Goal: Transaction & Acquisition: Book appointment/travel/reservation

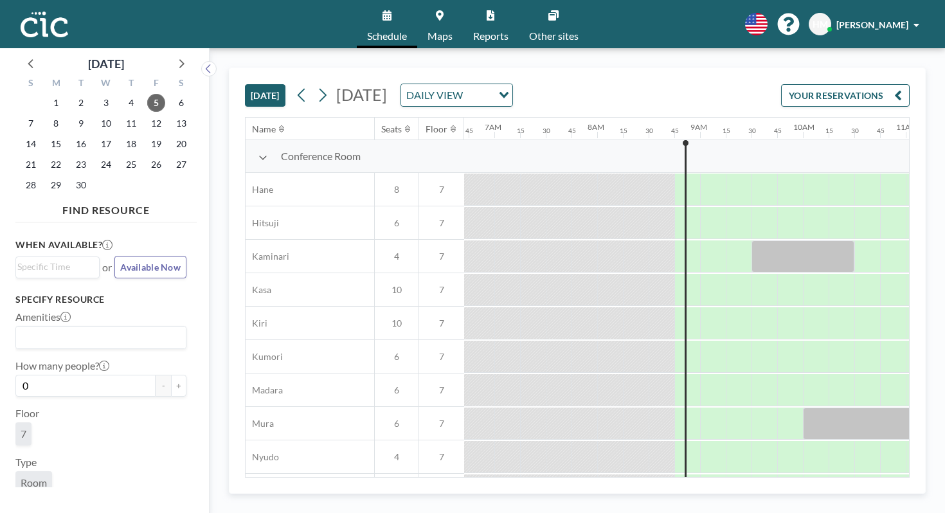
scroll to position [0, 710]
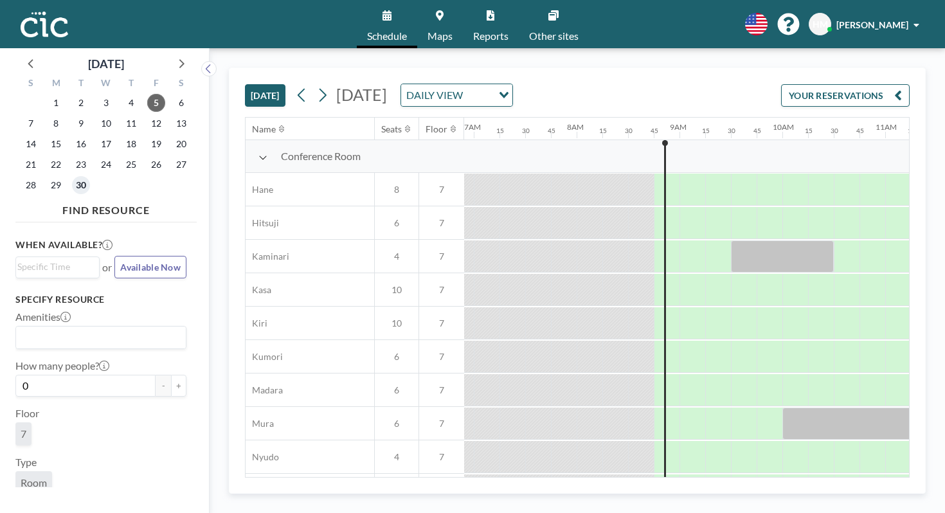
click at [72, 176] on span "30" at bounding box center [81, 185] width 18 height 18
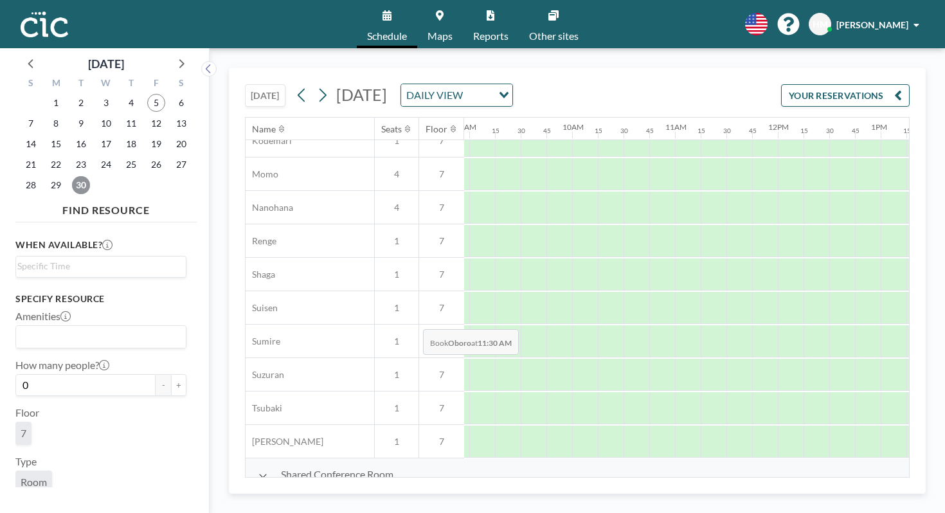
scroll to position [616, 919]
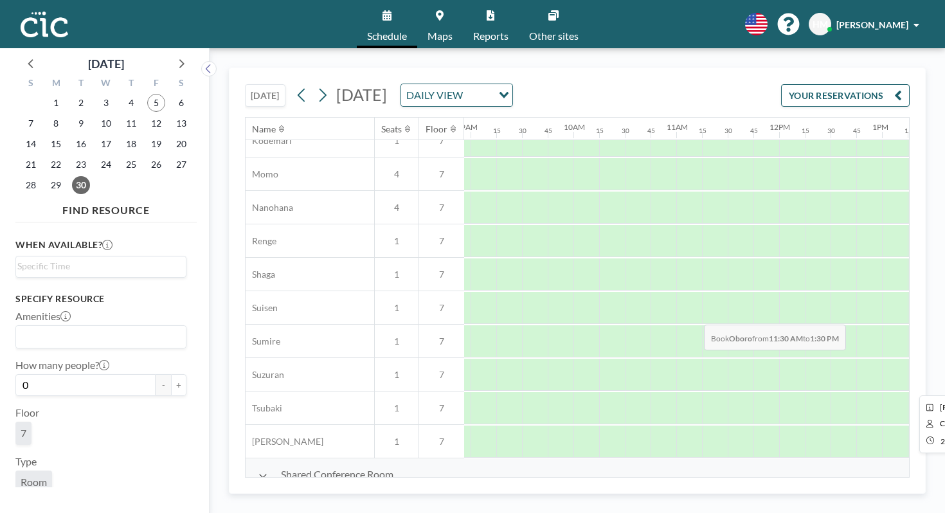
drag, startPoint x: 425, startPoint y: 301, endPoint x: 700, endPoint y: 294, distance: 274.5
click at [700, 491] on div at bounding box center [779, 507] width 2468 height 33
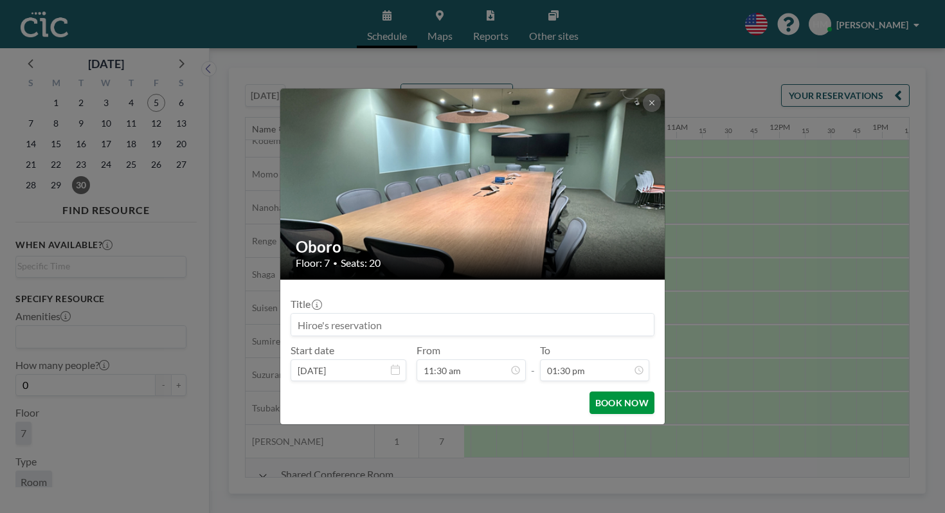
scroll to position [944, 0]
click at [589, 391] on button "BOOK NOW" at bounding box center [621, 402] width 65 height 22
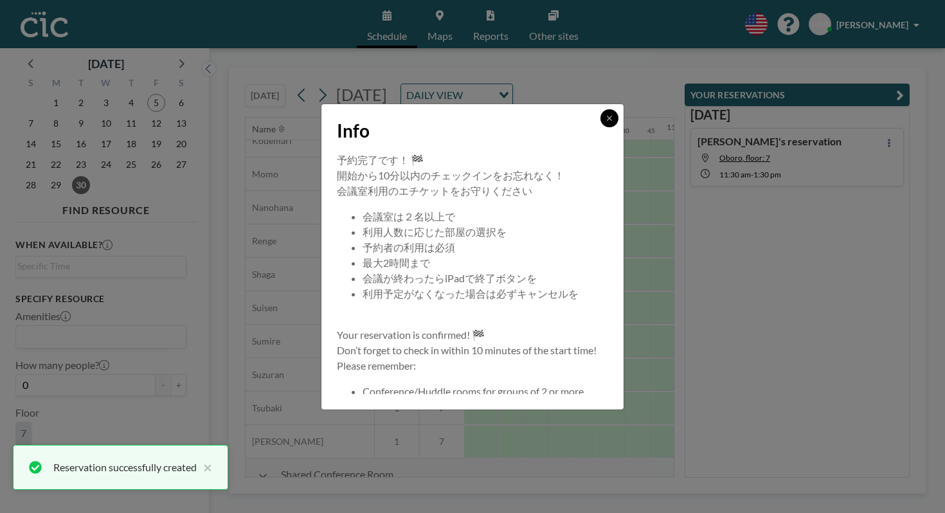
click at [605, 122] on icon at bounding box center [609, 118] width 8 height 8
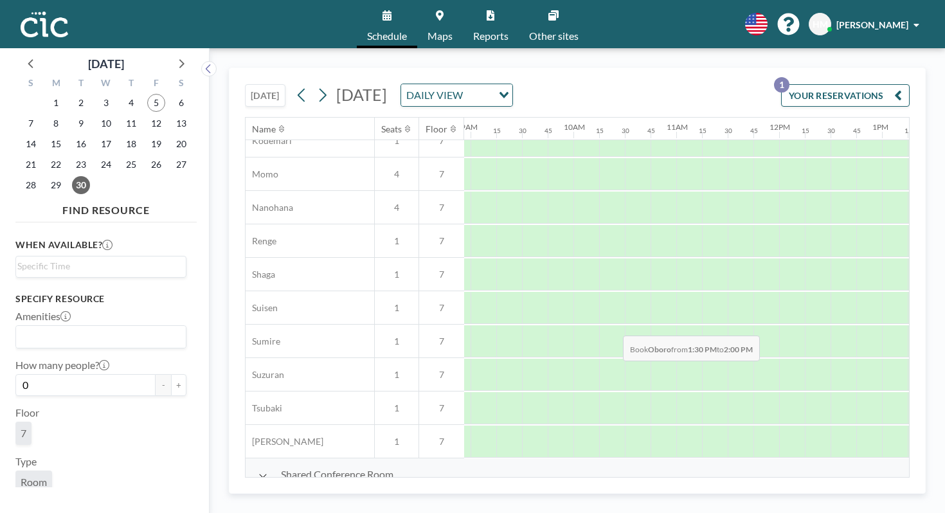
click at [933, 492] on div at bounding box center [958, 508] width 51 height 32
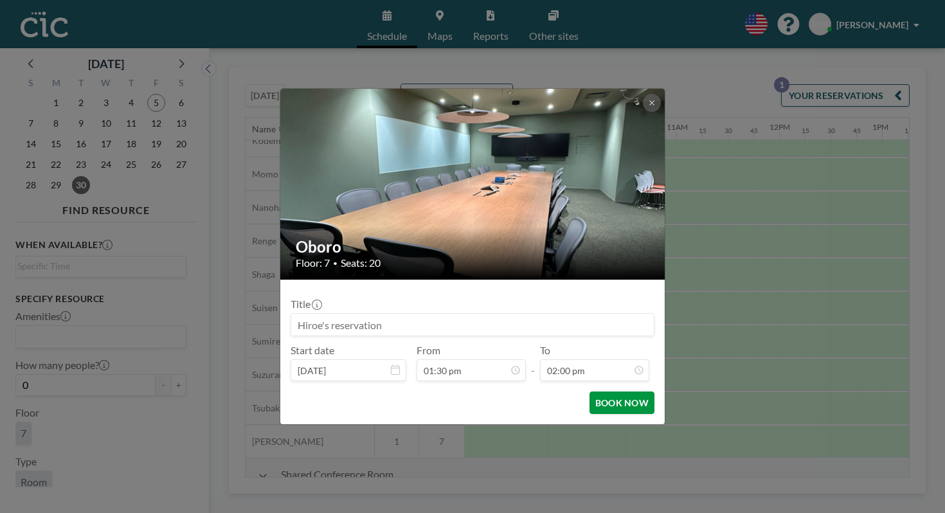
scroll to position [1149, 0]
click at [607, 391] on button "BOOK NOW" at bounding box center [621, 402] width 65 height 22
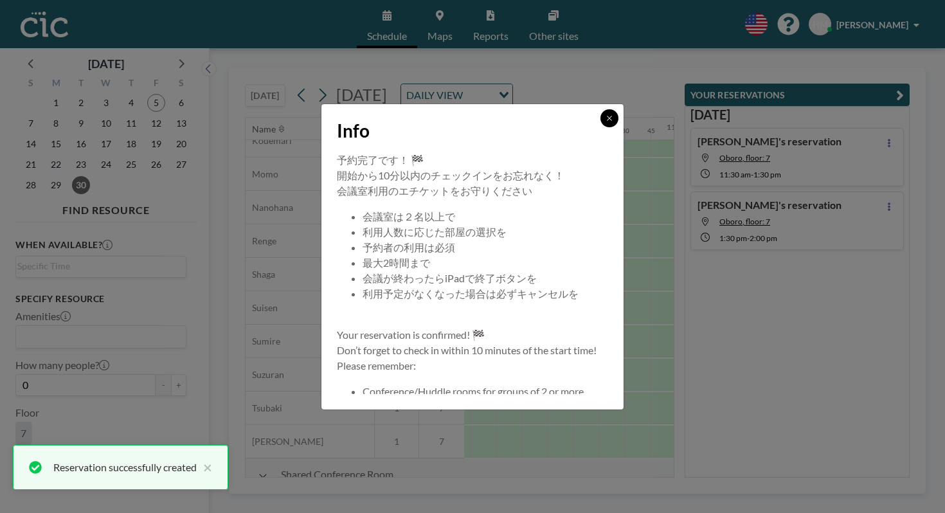
click at [605, 122] on icon at bounding box center [609, 118] width 8 height 8
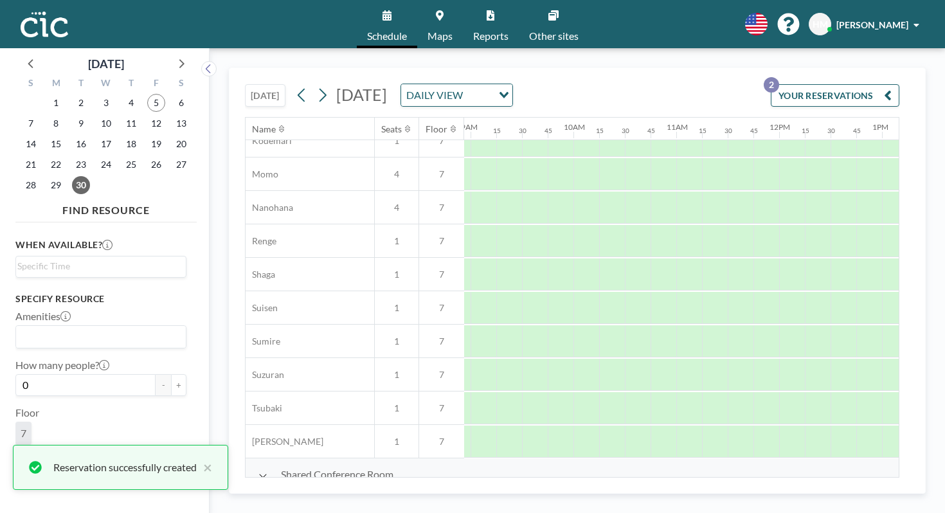
scroll to position [616, 884]
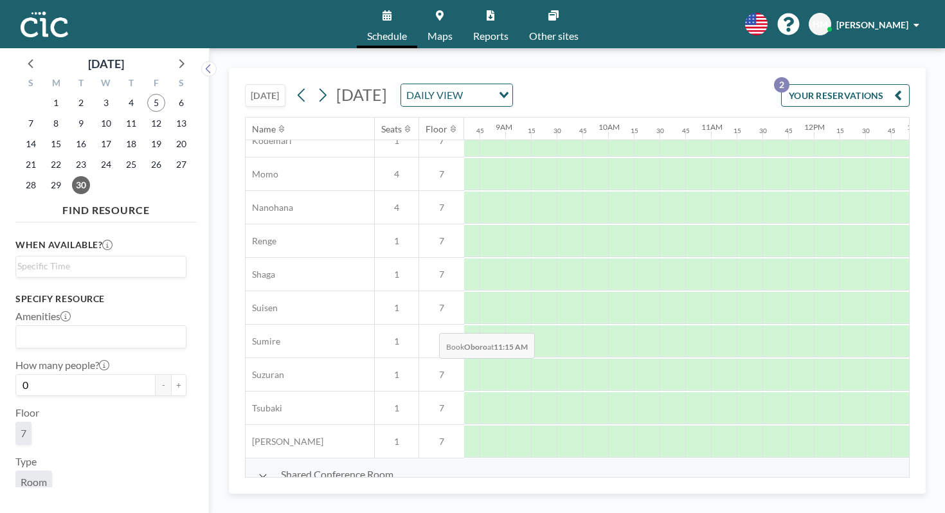
click at [737, 492] on div at bounding box center [750, 508] width 26 height 32
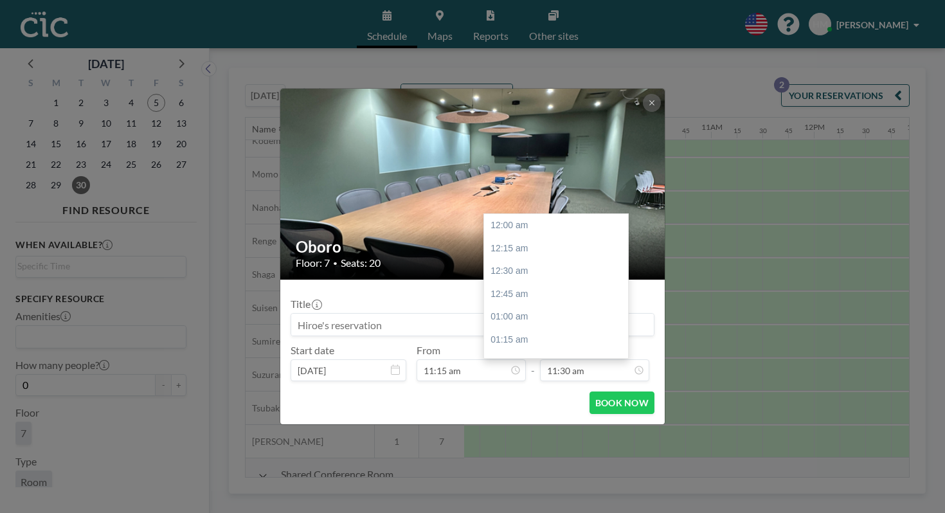
scroll to position [944, 0]
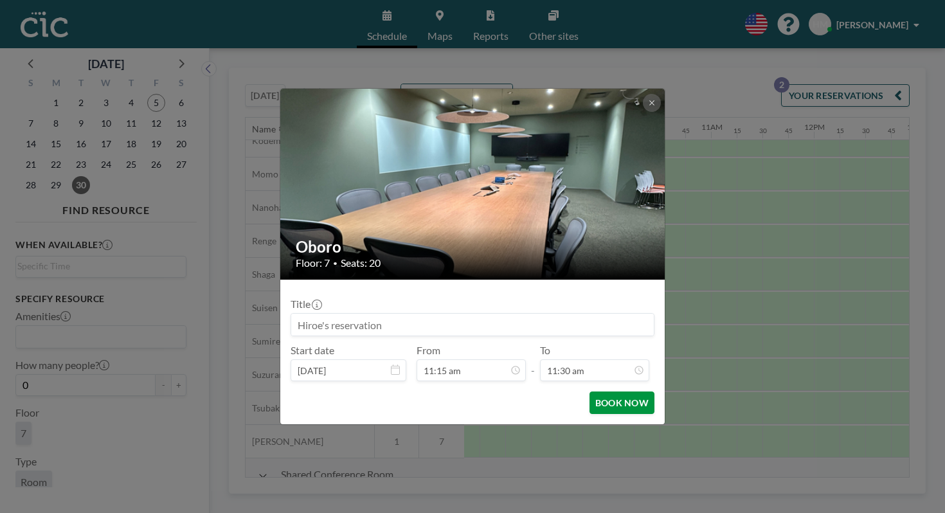
click at [589, 391] on button "BOOK NOW" at bounding box center [621, 402] width 65 height 22
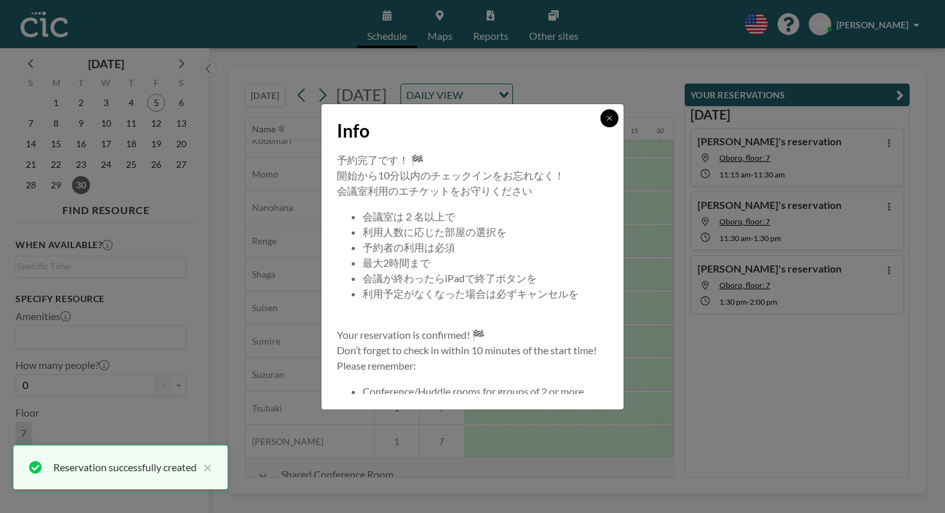
click at [600, 127] on button at bounding box center [609, 118] width 18 height 18
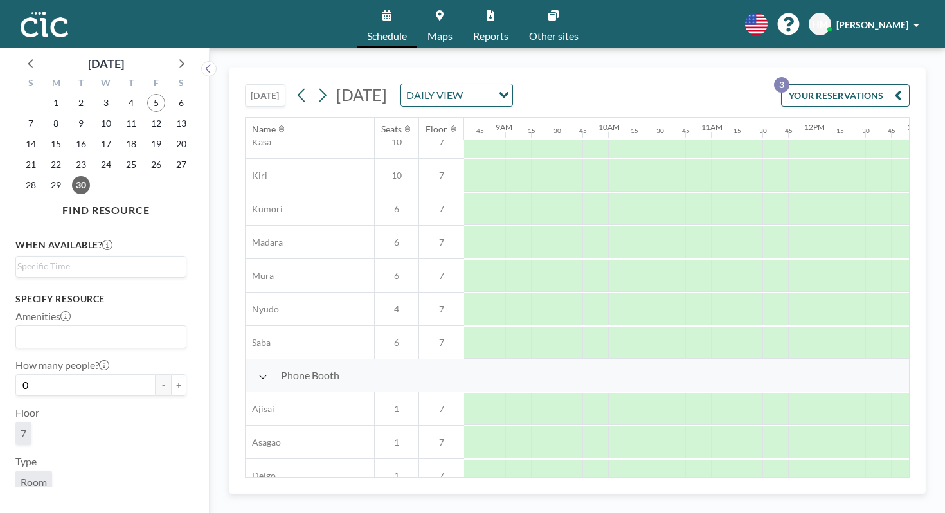
scroll to position [116, 884]
